Goal: Find specific page/section: Find specific page/section

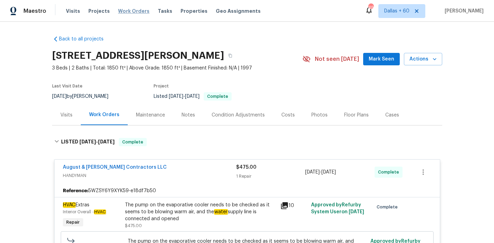
click at [118, 10] on span "Work Orders" at bounding box center [133, 11] width 31 height 7
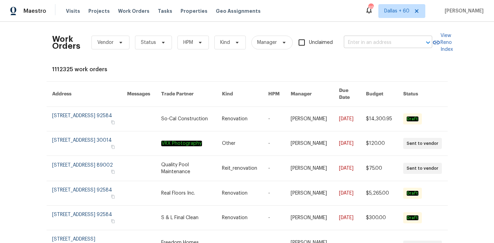
click at [385, 37] on input "text" at bounding box center [378, 42] width 69 height 11
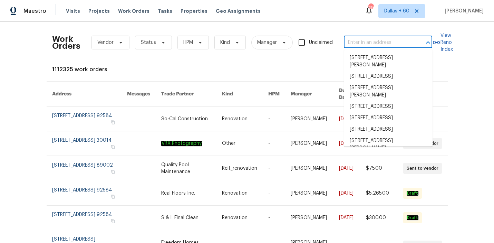
paste input "[STREET_ADDRESS]"
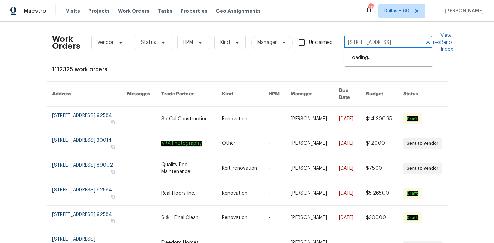
type input "[STREET_ADDRESS]"
click at [386, 55] on li "[STREET_ADDRESS]" at bounding box center [388, 57] width 88 height 11
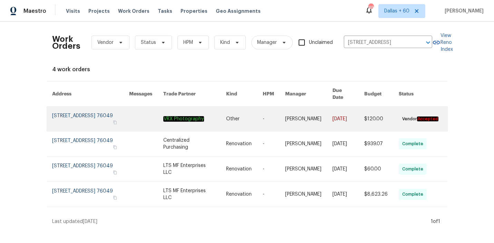
click at [239, 107] on link at bounding box center [244, 119] width 37 height 24
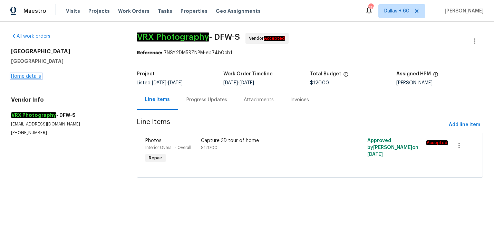
click at [27, 77] on link "Home details" at bounding box center [26, 76] width 30 height 5
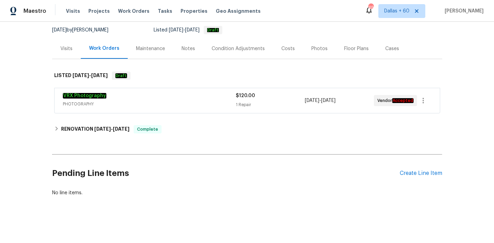
click at [194, 99] on div "VRX Photography" at bounding box center [149, 96] width 173 height 8
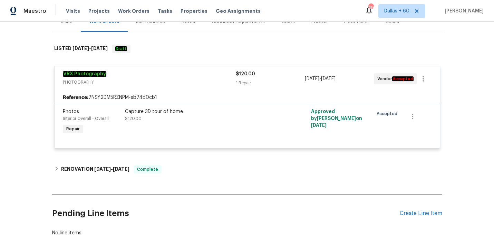
scroll to position [92, 0]
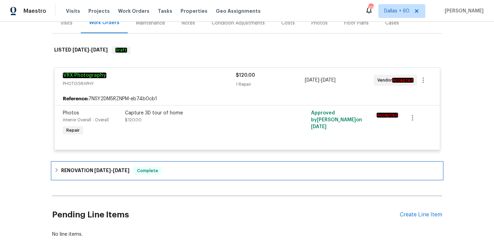
click at [194, 166] on div "RENOVATION [DATE] - [DATE] Complete" at bounding box center [247, 170] width 390 height 17
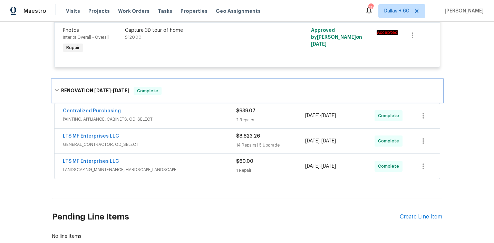
scroll to position [177, 0]
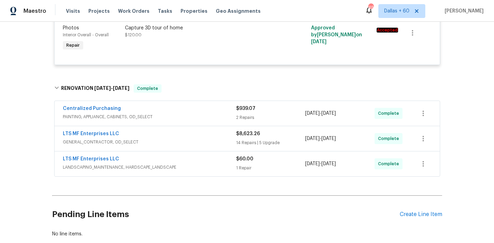
click at [177, 112] on div "Centralized Purchasing" at bounding box center [149, 109] width 173 height 8
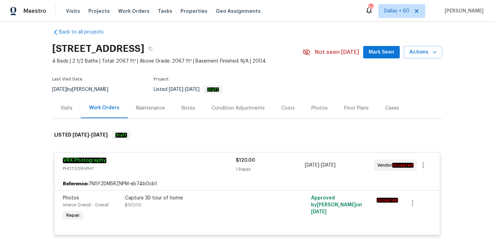
scroll to position [0, 0]
